Goal: Share content: Share content

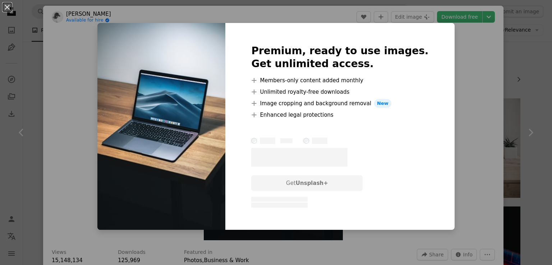
scroll to position [431, 0]
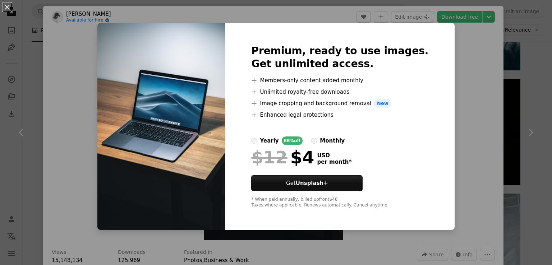
drag, startPoint x: 450, startPoint y: 52, endPoint x: 451, endPoint y: 39, distance: 12.7
click at [450, 52] on div "An X shape Premium, ready to use images. Get unlimited access. A plus sign Memb…" at bounding box center [276, 132] width 552 height 265
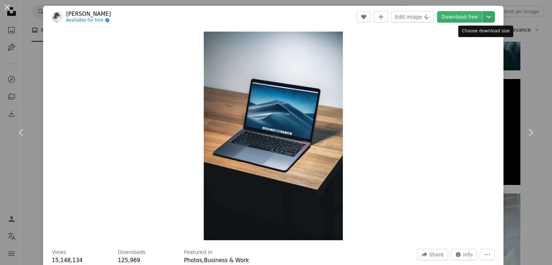
click at [484, 19] on icon "Chevron down" at bounding box center [488, 17] width 11 height 9
click at [430, 258] on dialog "An X shape Chevron left Chevron right [PERSON_NAME] Available for hire A checkm…" at bounding box center [276, 132] width 552 height 265
click at [430, 256] on span "Share" at bounding box center [436, 254] width 14 height 11
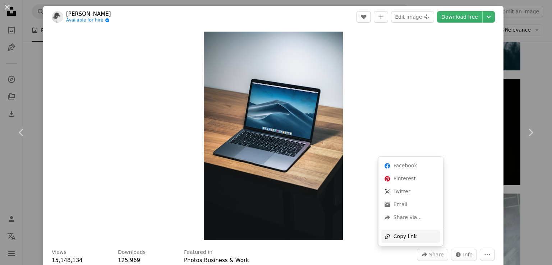
click at [421, 234] on div "A URL sharing icon (chains) Copy link" at bounding box center [410, 236] width 59 height 13
